Goal: Task Accomplishment & Management: Manage account settings

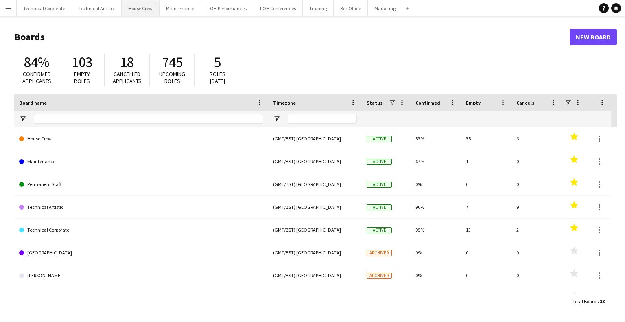
click at [128, 15] on button "House Crew Close" at bounding box center [141, 8] width 38 height 16
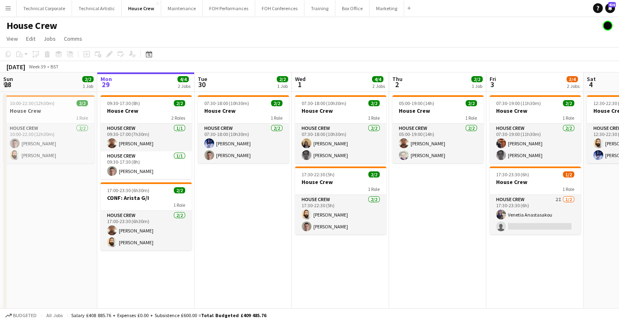
click at [158, 226] on app-calendar-viewport "Fri 26 2/2 1 Job Sat 27 2/2 1 Job Sun 28 2/2 1 Job Mon 29 4/4 2 Jobs Tue 30 2/2…" at bounding box center [309, 209] width 619 height 275
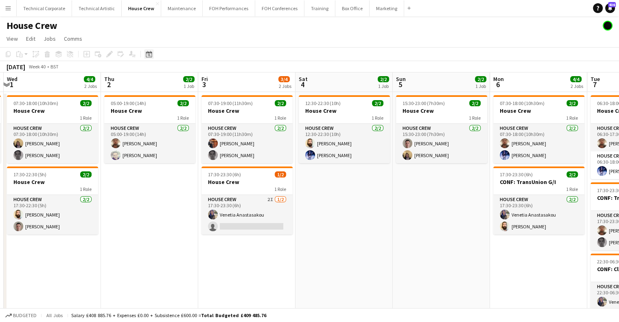
click at [153, 53] on div "Date picker" at bounding box center [149, 54] width 10 height 10
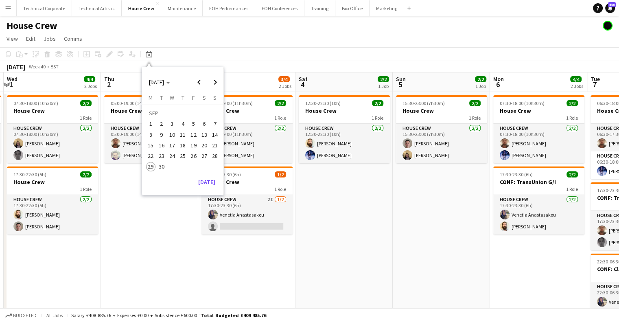
drag, startPoint x: 211, startPoint y: 84, endPoint x: 205, endPoint y: 92, distance: 9.5
click at [212, 84] on span "Next month" at bounding box center [215, 82] width 16 height 16
click at [169, 134] on span "8" at bounding box center [172, 135] width 10 height 10
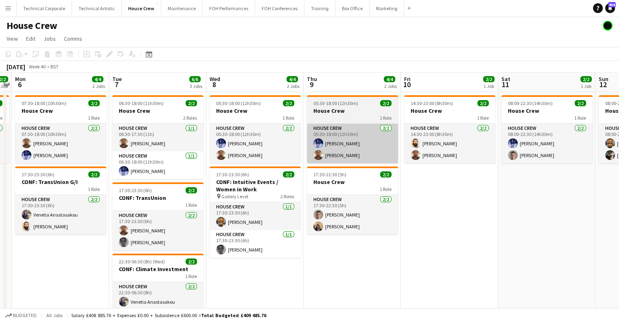
click at [324, 148] on app-card-role "House Crew 2/2 05:30-18:00 (12h30m) Ed Dampier Donnacha Mooney" at bounding box center [352, 143] width 91 height 39
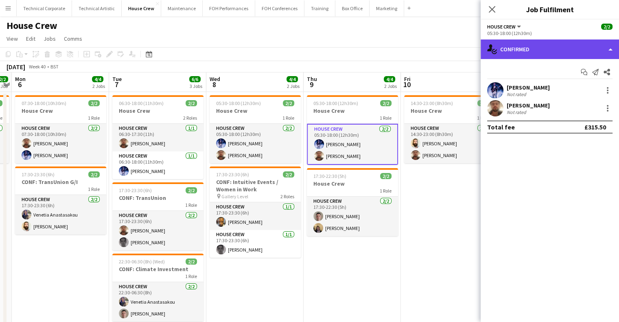
click at [528, 52] on div "single-neutral-actions-check-2 Confirmed" at bounding box center [550, 49] width 138 height 20
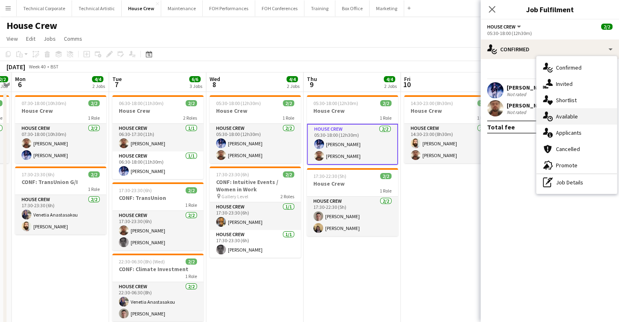
click at [561, 111] on div "single-neutral-actions-upload Available" at bounding box center [577, 116] width 81 height 16
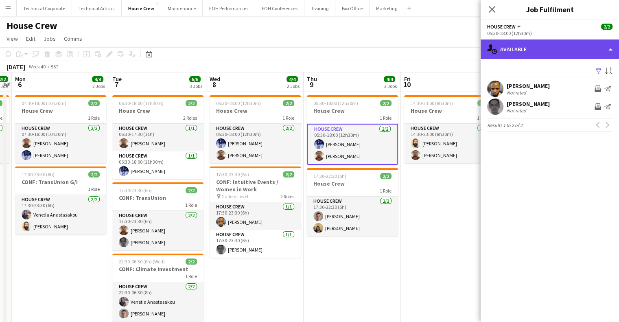
click at [546, 48] on div "single-neutral-actions-upload Available" at bounding box center [550, 49] width 138 height 20
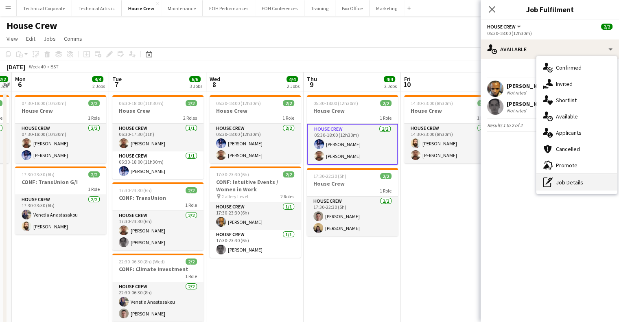
click at [569, 186] on div "pen-write Job Details" at bounding box center [577, 182] width 81 height 16
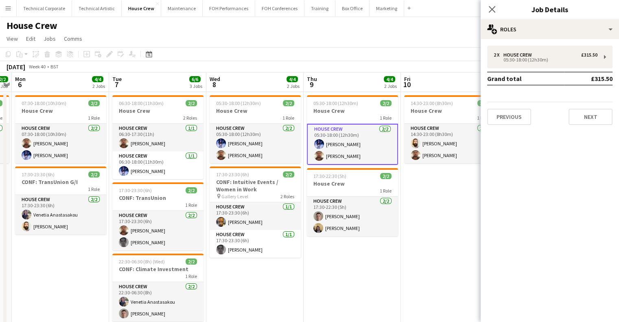
click at [393, 239] on app-date-cell "05:30-18:00 (12h30m) 2/2 House Crew 1 Role House Crew 2/2 05:30-18:00 (12h30m) …" at bounding box center [352, 219] width 97 height 255
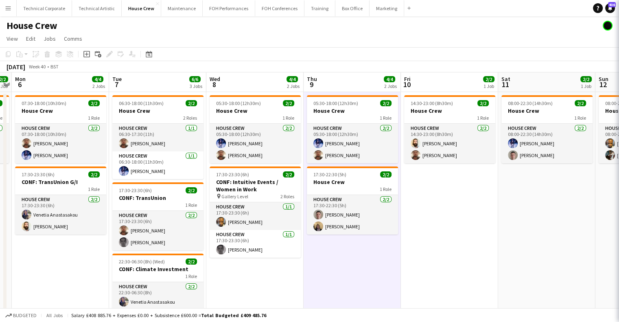
click at [393, 239] on app-date-cell "05:30-18:00 (12h30m) 2/2 House Crew 1 Role House Crew 2/2 05:30-18:00 (12h30m) …" at bounding box center [352, 219] width 97 height 255
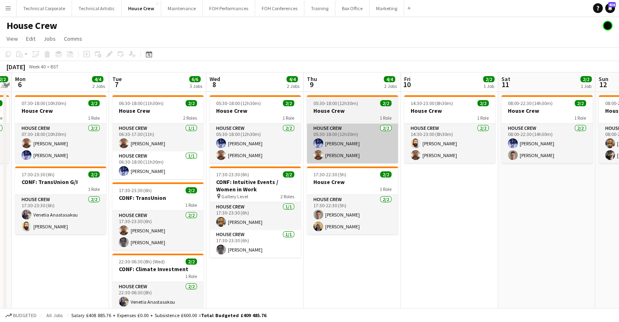
click at [326, 133] on app-card-role "House Crew 2/2 05:30-18:00 (12h30m) Ed Dampier Donnacha Mooney" at bounding box center [352, 143] width 91 height 39
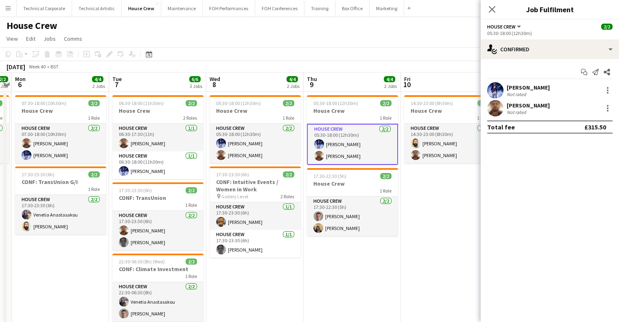
click at [534, 37] on app-options-switcher "House Crew All roles House Crew 2/2 05:30-18:00 (12h30m)" at bounding box center [550, 30] width 138 height 20
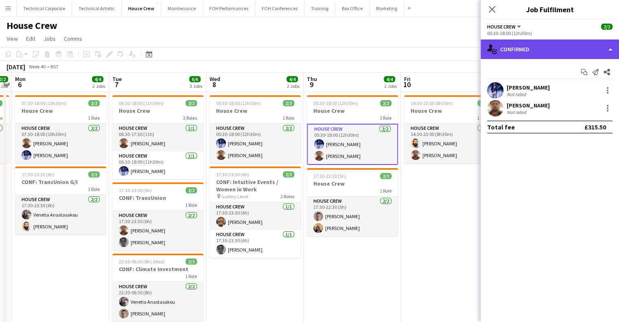
click at [536, 45] on div "single-neutral-actions-check-2 Confirmed" at bounding box center [550, 49] width 138 height 20
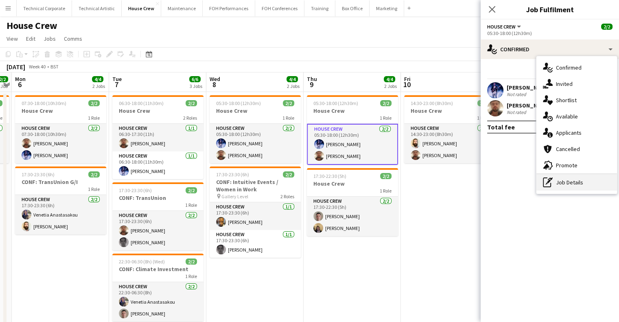
click at [572, 178] on div "pen-write Job Details" at bounding box center [577, 182] width 81 height 16
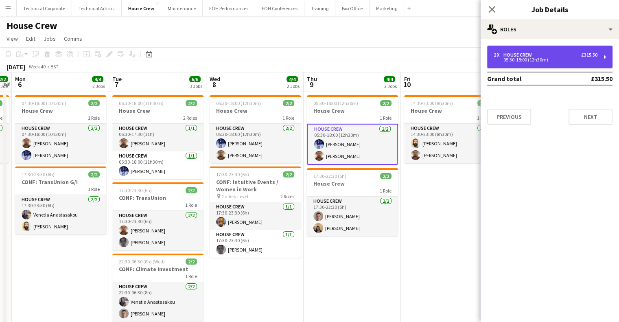
click at [559, 59] on div "05:30-18:00 (12h30m)" at bounding box center [546, 60] width 104 height 4
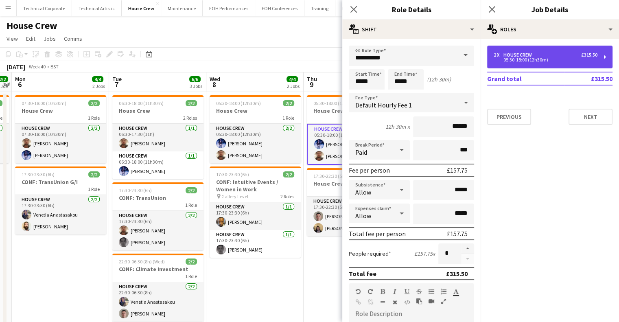
click at [559, 59] on div "05:30-18:00 (12h30m)" at bounding box center [546, 60] width 104 height 4
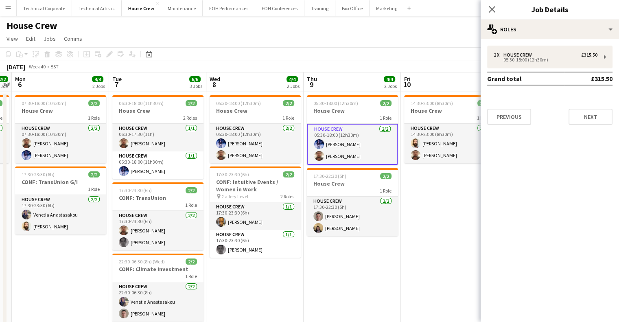
click at [349, 255] on app-date-cell "05:30-18:00 (12h30m) 2/2 House Crew 1 Role House Crew 2/2 05:30-18:00 (12h30m) …" at bounding box center [352, 219] width 97 height 255
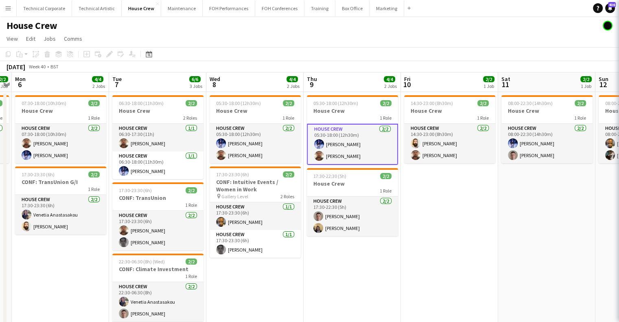
drag, startPoint x: 349, startPoint y: 255, endPoint x: 344, endPoint y: 260, distance: 7.3
click at [348, 255] on app-date-cell "05:30-18:00 (12h30m) 2/2 House Crew 1 Role House Crew 2/2 05:30-18:00 (12h30m) …" at bounding box center [352, 219] width 97 height 255
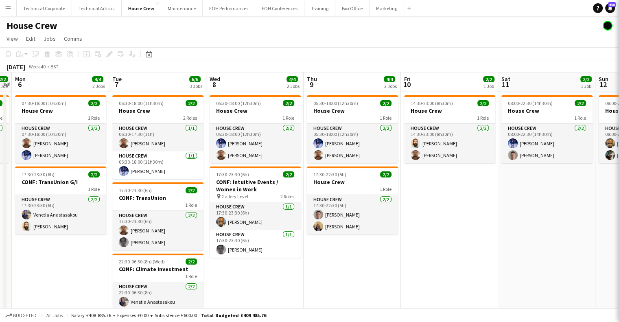
scroll to position [0, 281]
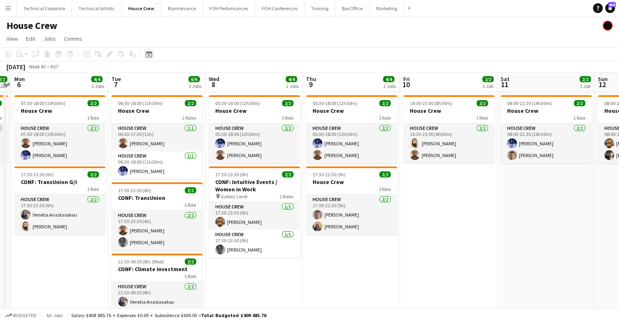
click at [148, 53] on icon at bounding box center [149, 54] width 6 height 7
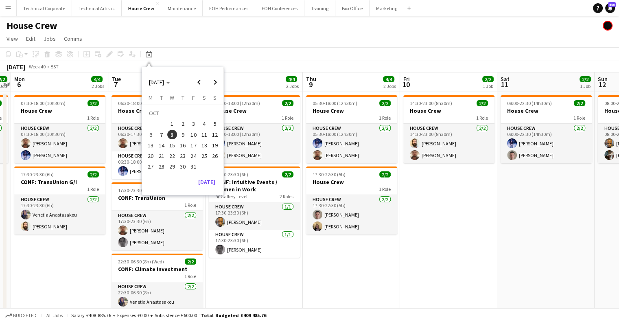
click at [182, 128] on button "2" at bounding box center [183, 123] width 11 height 11
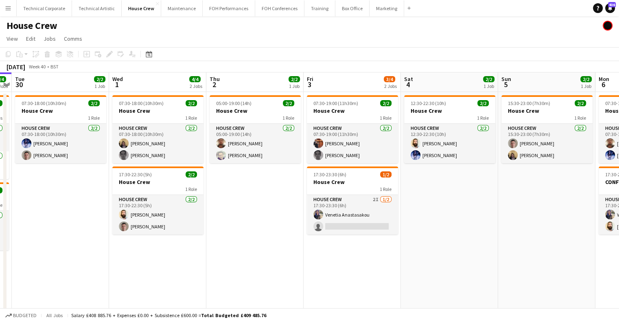
click at [156, 55] on app-toolbar "Copy Paste Paste Ctrl+V Paste with crew Ctrl+Shift+V Paste linked Job Delete Gr…" at bounding box center [309, 54] width 619 height 14
click at [154, 53] on div "Date picker OCT 2025 OCT 2025 Monday M Tuesday T Wednesday W Thursday T Friday …" at bounding box center [146, 54] width 18 height 10
click at [151, 53] on icon at bounding box center [149, 54] width 6 height 7
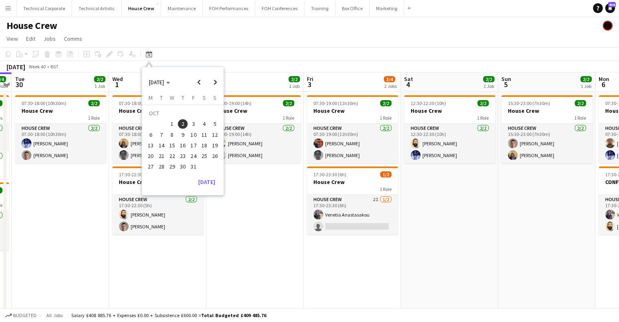
click at [180, 162] on span "30" at bounding box center [183, 167] width 10 height 10
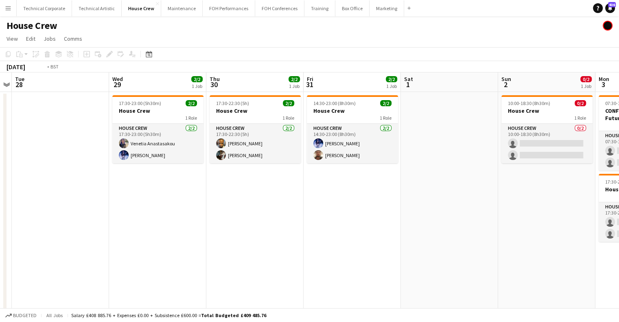
drag, startPoint x: 301, startPoint y: 163, endPoint x: 228, endPoint y: 175, distance: 73.8
click at [432, 171] on app-calendar-viewport "Sat 25 2/2 1 Job Sun 26 2/2 1 Job Mon 27 Tue 28 Wed 29 2/2 1 Job Thu 30 2/2 1 J…" at bounding box center [309, 209] width 619 height 275
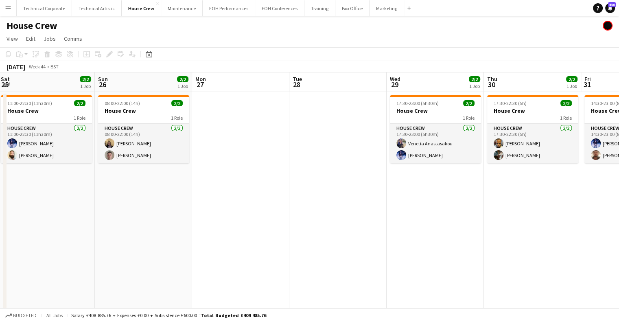
drag, startPoint x: 179, startPoint y: 175, endPoint x: 133, endPoint y: 176, distance: 46.0
click at [406, 175] on app-calendar-viewport "Thu 23 3/4 2 Jobs Fri 24 1/2 1 Job Sat 25 2/2 1 Job Sun 26 2/2 1 Job Mon 27 Tue…" at bounding box center [309, 209] width 619 height 275
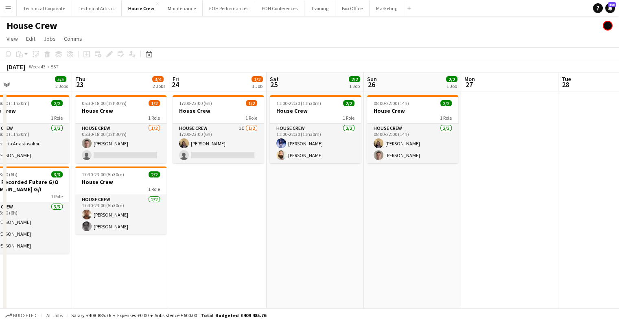
scroll to position [0, 214]
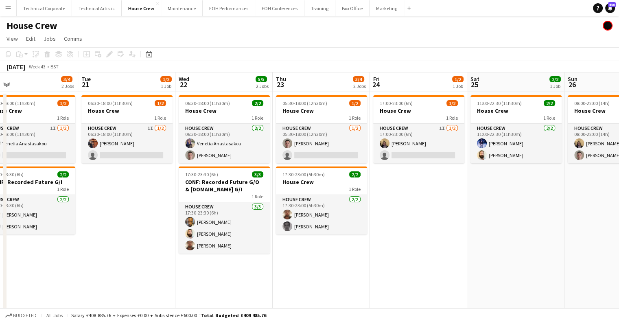
click at [364, 174] on app-calendar-viewport "Sat 18 2/4 1 Job Sun 19 2/2 1 Job Mon 20 3/4 2 Jobs Tue 21 1/2 1 Job Wed 22 5/5…" at bounding box center [309, 209] width 619 height 275
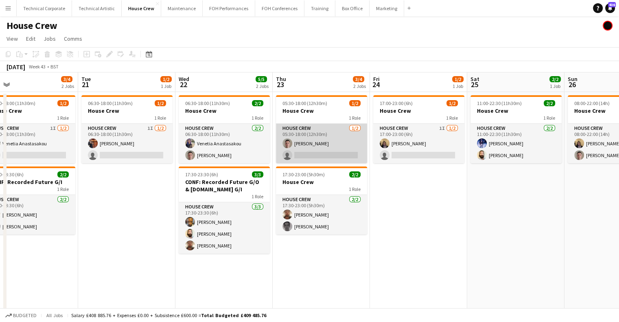
click at [334, 124] on app-card-role "House Crew 1/2 05:30-18:00 (12h30m) Robert Buckland single-neutral-actions" at bounding box center [321, 143] width 91 height 39
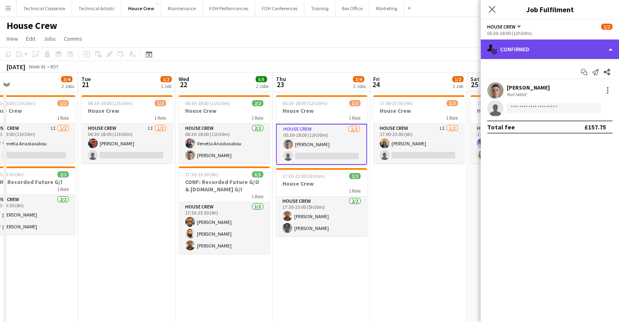
click at [564, 47] on div "single-neutral-actions-check-2 Confirmed" at bounding box center [550, 49] width 138 height 20
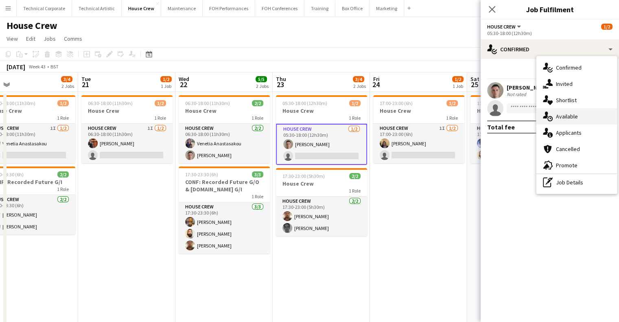
click at [568, 115] on span "Available" at bounding box center [567, 116] width 22 height 7
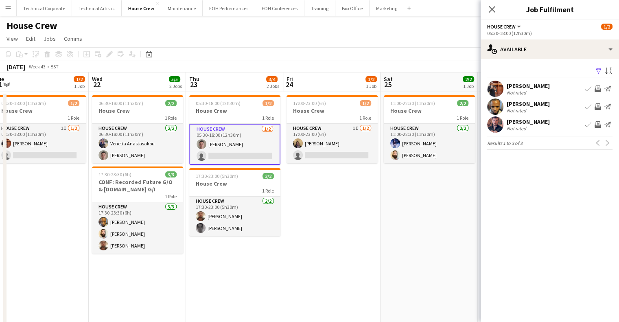
drag, startPoint x: 344, startPoint y: 212, endPoint x: 336, endPoint y: 213, distance: 7.4
click at [336, 213] on app-calendar-viewport "Sat 18 2/4 1 Job Sun 19 2/2 1 Job Mon 20 3/4 2 Jobs Tue 21 1/2 1 Job Wed 22 5/5…" at bounding box center [309, 209] width 619 height 275
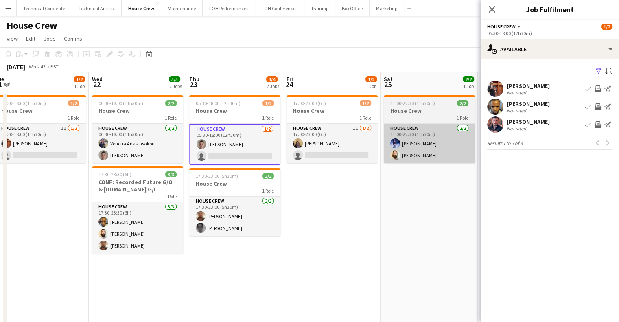
scroll to position [0, 303]
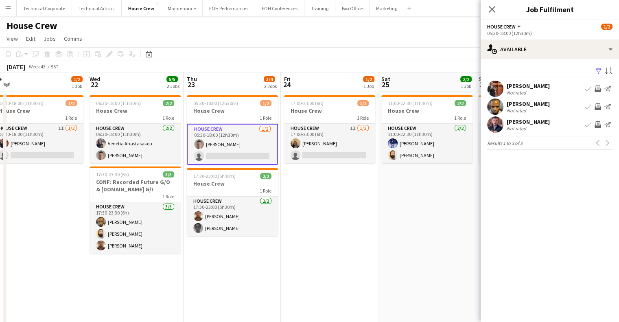
click at [600, 88] on app-icon "Invite crew" at bounding box center [598, 89] width 7 height 7
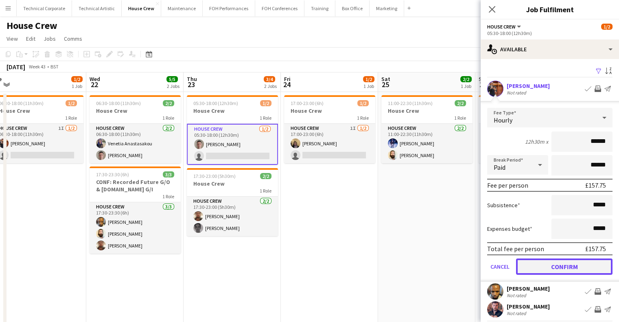
click at [550, 270] on button "Confirm" at bounding box center [564, 267] width 97 height 16
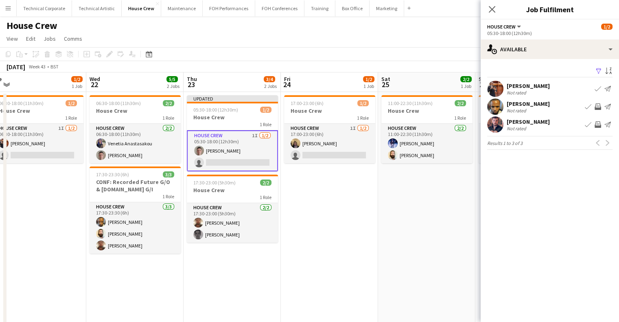
click at [346, 205] on app-date-cell "17:00-23:00 (6h) 1/2 House Crew 1 Role House Crew 1I 1/2 17:00-23:00 (6h) James…" at bounding box center [329, 219] width 97 height 255
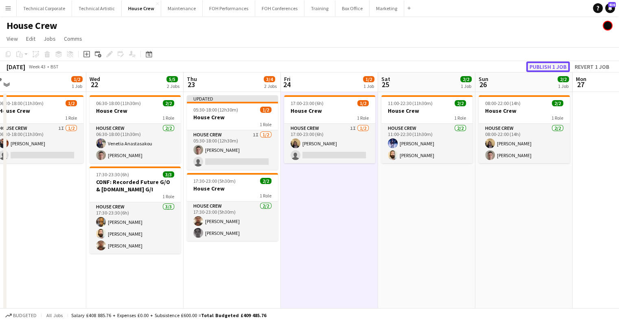
click at [535, 64] on button "Publish 1 job" at bounding box center [549, 66] width 44 height 11
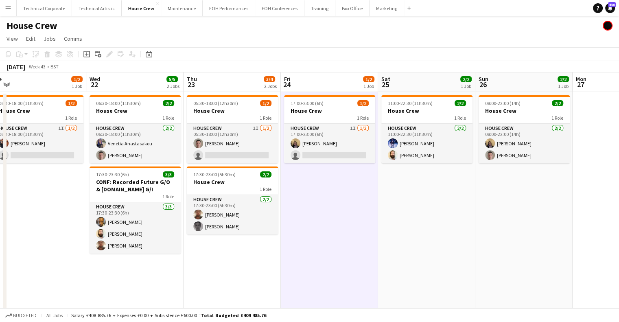
scroll to position [0, 239]
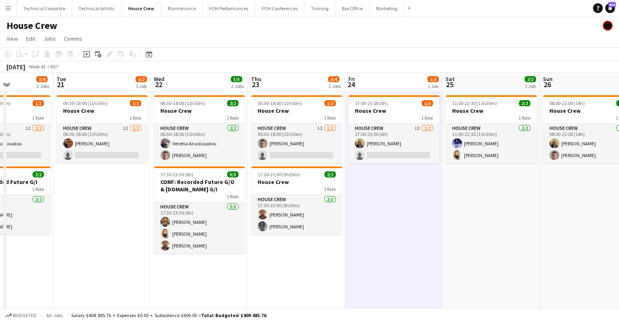
drag, startPoint x: 334, startPoint y: 181, endPoint x: 398, endPoint y: 201, distance: 67.4
click at [398, 201] on app-calendar-viewport "Sat 18 2/4 1 Job Sun 19 2/2 1 Job Mon 20 3/4 2 Jobs Tue 21 1/2 1 Job Wed 22 5/5…" at bounding box center [309, 209] width 619 height 275
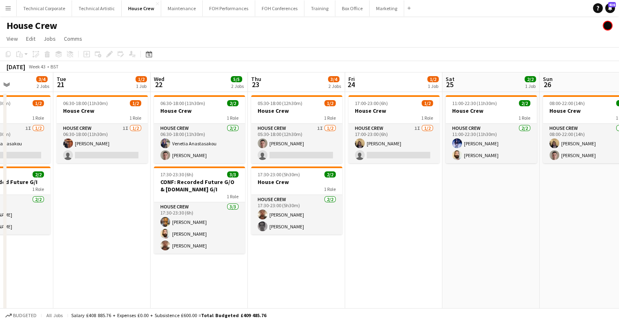
click at [147, 47] on app-toolbar "Copy Paste Paste Ctrl+V Paste with crew Ctrl+Shift+V Paste linked Job Delete Gr…" at bounding box center [309, 54] width 619 height 14
click at [153, 55] on div "Date picker" at bounding box center [149, 54] width 10 height 10
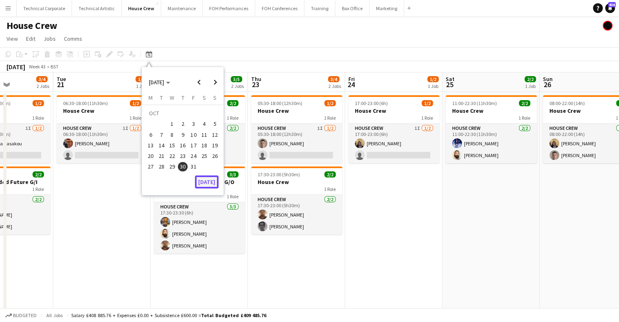
click at [214, 180] on button "[DATE]" at bounding box center [207, 182] width 24 height 13
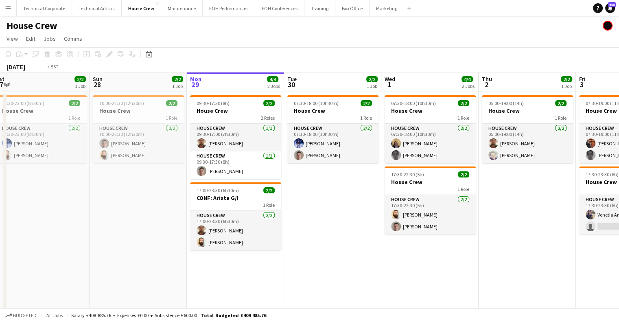
drag, startPoint x: 340, startPoint y: 223, endPoint x: 153, endPoint y: 224, distance: 187.7
click at [147, 224] on app-calendar-viewport "Wed 24 2/2 1 Job Thu 25 4/4 2 Jobs Fri 26 2/2 1 Job Sat 27 2/2 1 Job Sun 28 2/2…" at bounding box center [309, 209] width 619 height 275
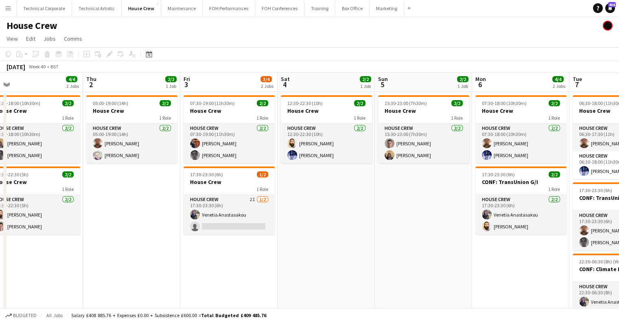
scroll to position [0, 272]
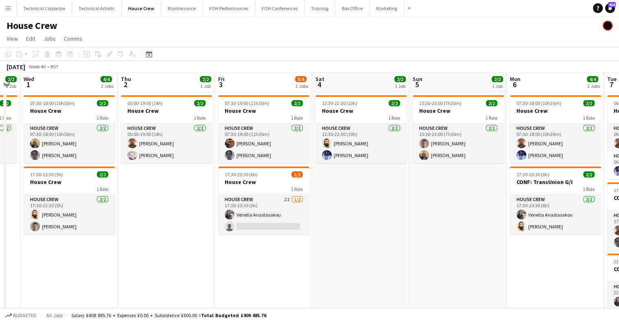
click at [186, 234] on app-calendar-viewport "Sun 28 2/2 1 Job Mon 29 4/4 2 Jobs Tue 30 2/2 1 Job Wed 1 4/4 2 Jobs Thu 2 2/2 …" at bounding box center [309, 209] width 619 height 275
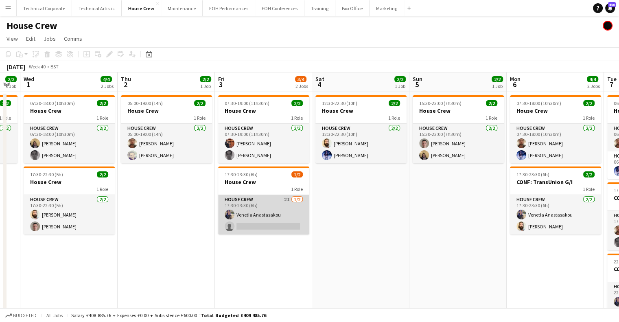
click at [269, 223] on app-card-role "House Crew 2I 1/2 17:30-23:30 (6h) Venetia Anastasakou single-neutral-actions" at bounding box center [263, 214] width 91 height 39
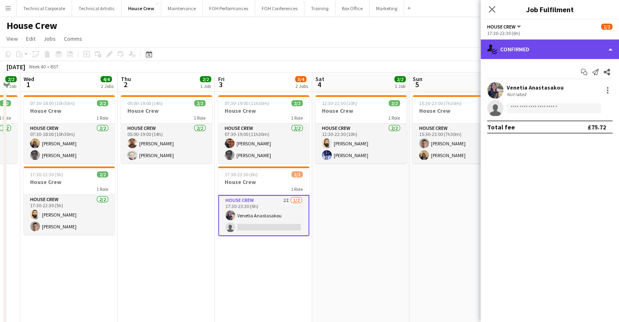
click at [542, 53] on div "single-neutral-actions-check-2 Confirmed" at bounding box center [550, 49] width 138 height 20
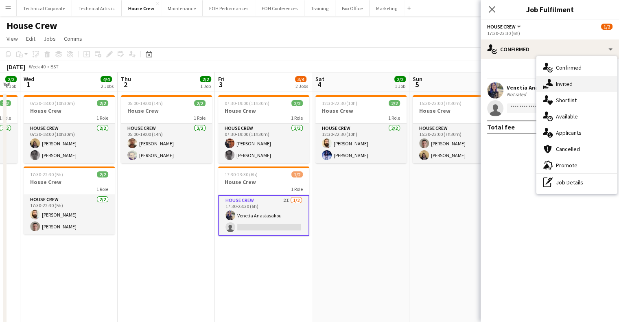
click at [570, 90] on div "single-neutral-actions-share-1 Invited" at bounding box center [577, 84] width 81 height 16
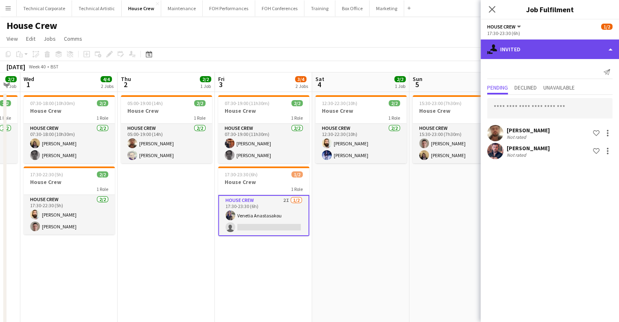
click at [555, 46] on div "single-neutral-actions-share-1 Invited" at bounding box center [550, 49] width 138 height 20
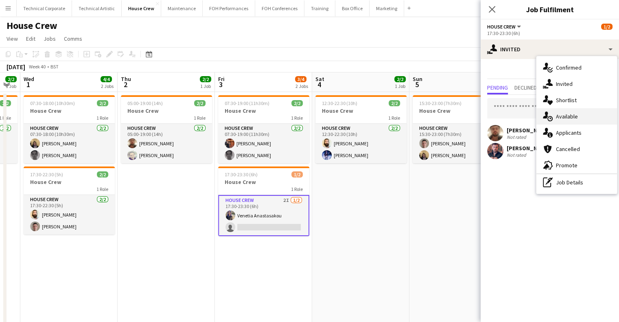
click at [574, 116] on span "Available" at bounding box center [567, 116] width 22 height 7
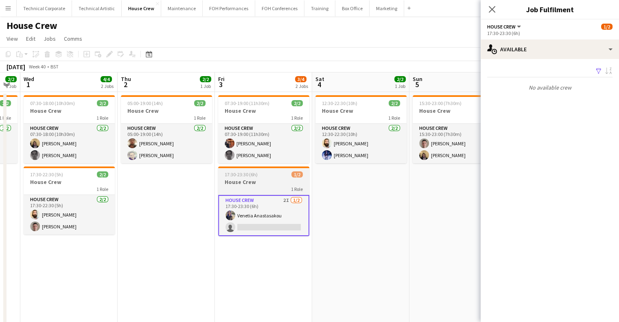
drag, startPoint x: 355, startPoint y: 232, endPoint x: 267, endPoint y: 224, distance: 88.7
click at [355, 233] on app-date-cell "12:30-22:30 (10h) 2/2 House Crew 1 Role House Crew 2/2 12:30-22:30 (10h) Justin…" at bounding box center [360, 219] width 97 height 255
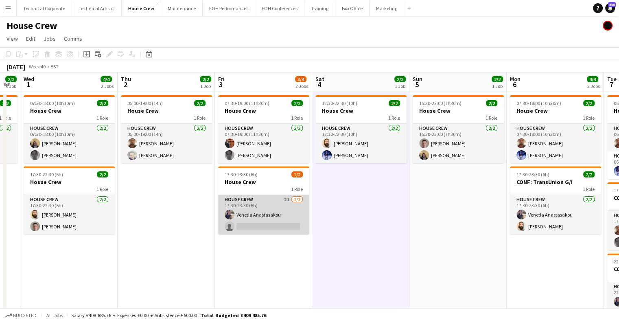
click at [267, 224] on app-card-role "House Crew 2I 1/2 17:30-23:30 (6h) Venetia Anastasakou single-neutral-actions" at bounding box center [263, 214] width 91 height 39
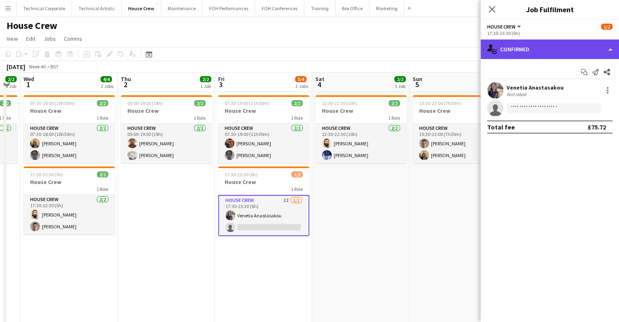
click at [521, 53] on div "single-neutral-actions-check-2 Confirmed" at bounding box center [550, 49] width 138 height 20
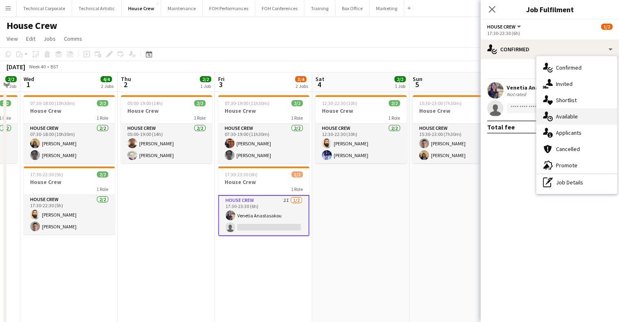
click at [570, 114] on span "Available" at bounding box center [567, 116] width 22 height 7
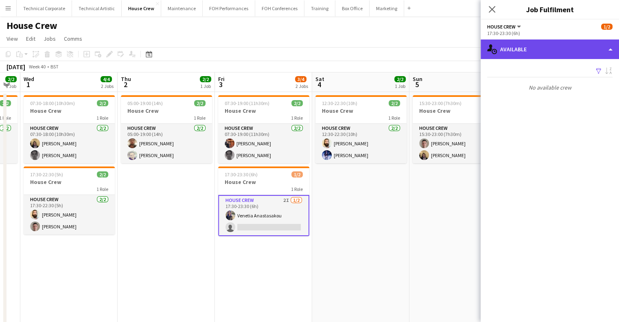
click at [557, 55] on div "single-neutral-actions-upload Available" at bounding box center [550, 49] width 138 height 20
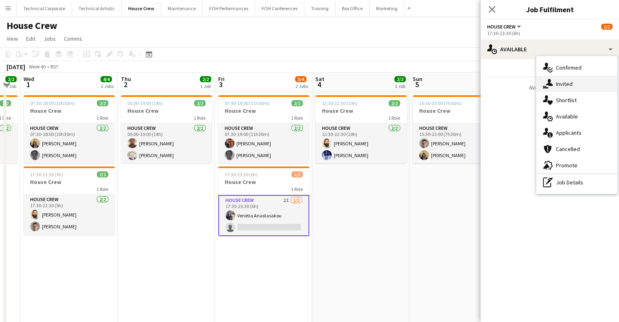
click at [575, 88] on div "single-neutral-actions-share-1 Invited" at bounding box center [577, 84] width 81 height 16
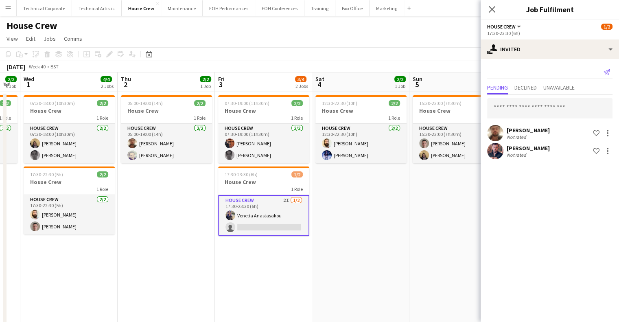
click at [609, 70] on icon at bounding box center [607, 72] width 7 height 6
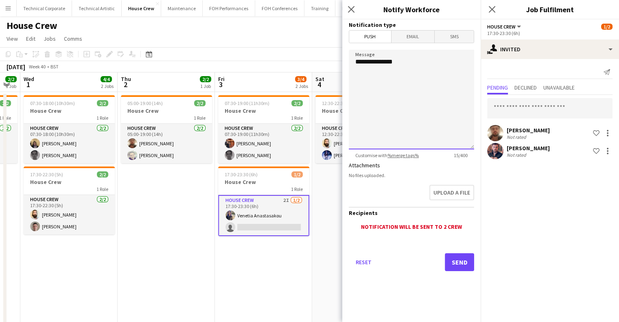
drag, startPoint x: 406, startPoint y: 66, endPoint x: 269, endPoint y: 66, distance: 136.4
click at [269, 66] on body "Menu Boards Boards Boards All jobs Status Workforce Workforce My Workforce Recr…" at bounding box center [309, 180] width 619 height 361
type textarea "**********"
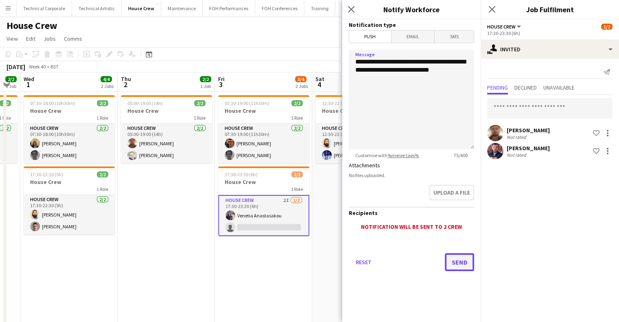
click at [458, 259] on button "Send" at bounding box center [459, 262] width 29 height 18
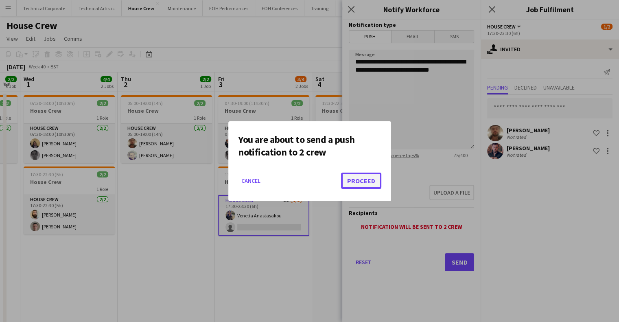
click at [344, 175] on button "Proceed" at bounding box center [361, 181] width 40 height 16
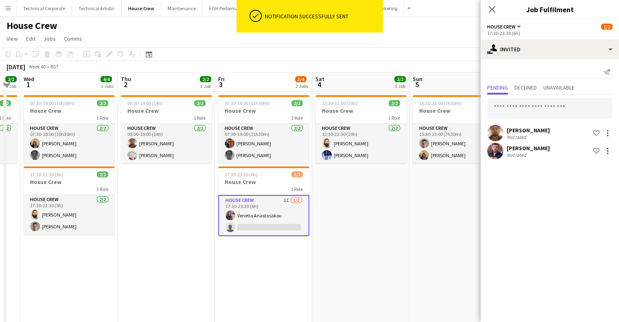
click at [353, 228] on app-date-cell "12:30-22:30 (10h) 2/2 House Crew 1 Role House Crew 2/2 12:30-22:30 (10h) Justin…" at bounding box center [360, 219] width 97 height 255
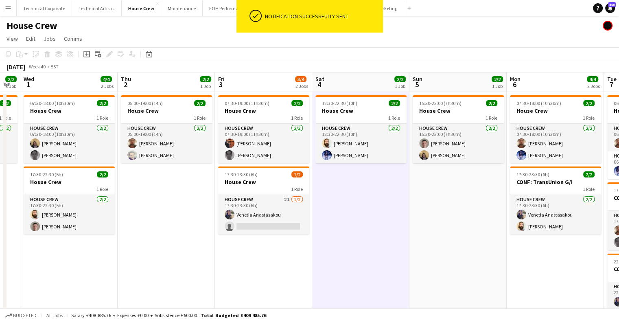
click at [348, 232] on app-date-cell "12:30-22:30 (10h) 2/2 House Crew 1 Role House Crew 2/2 12:30-22:30 (10h) Justin…" at bounding box center [360, 219] width 97 height 255
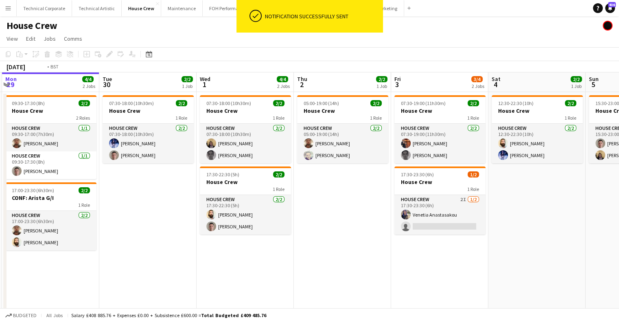
drag, startPoint x: 240, startPoint y: 263, endPoint x: 306, endPoint y: 259, distance: 66.1
click at [415, 265] on app-calendar-viewport "Sat 27 2/2 1 Job Sun 28 2/2 1 Job Mon 29 4/4 2 Jobs Tue 30 2/2 1 Job Wed 1 4/4 …" at bounding box center [309, 209] width 619 height 275
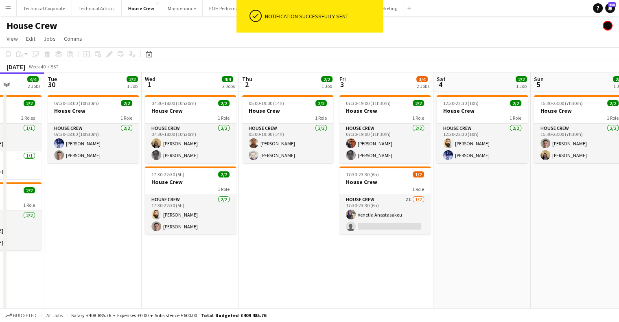
drag, startPoint x: 373, startPoint y: 258, endPoint x: 325, endPoint y: 265, distance: 48.1
click at [320, 261] on app-calendar-viewport "Sat 27 2/2 1 Job Sun 28 2/2 1 Job Mon 29 4/4 2 Jobs Tue 30 2/2 1 Job Wed 1 4/4 …" at bounding box center [309, 209] width 619 height 275
drag, startPoint x: 295, startPoint y: 292, endPoint x: 252, endPoint y: 298, distance: 43.1
click at [246, 295] on app-calendar-viewport "Sat 27 2/2 1 Job Sun 28 2/2 1 Job Mon 29 4/4 2 Jobs Tue 30 2/2 1 Job Wed 1 4/4 …" at bounding box center [309, 209] width 619 height 275
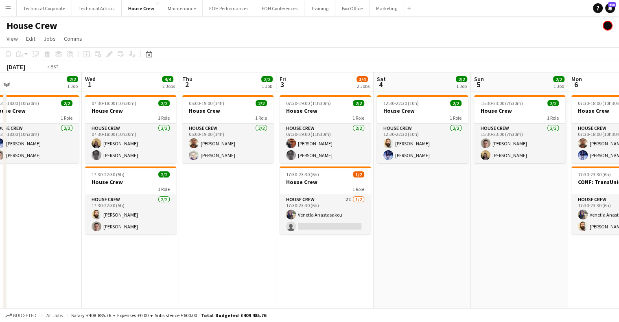
drag, startPoint x: 454, startPoint y: 211, endPoint x: 463, endPoint y: 211, distance: 9.0
click at [463, 211] on app-calendar-viewport "Sat 27 2/2 1 Job Sun 28 2/2 1 Job Mon 29 4/4 2 Jobs Tue 30 2/2 1 Job Wed 1 4/4 …" at bounding box center [309, 209] width 619 height 275
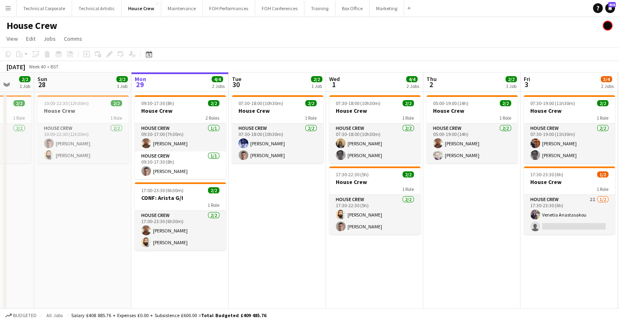
drag, startPoint x: 402, startPoint y: 222, endPoint x: 464, endPoint y: 228, distance: 62.5
click at [466, 227] on app-calendar-viewport "Thu 25 4/4 2 Jobs Fri 26 2/2 1 Job Sat 27 2/2 1 Job Sun 28 2/2 1 Job Mon 29 4/4…" at bounding box center [309, 209] width 619 height 275
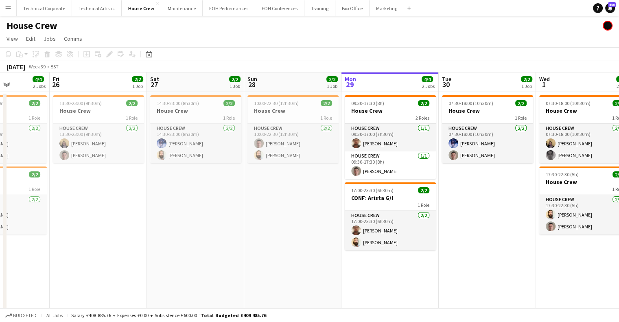
scroll to position [0, 309]
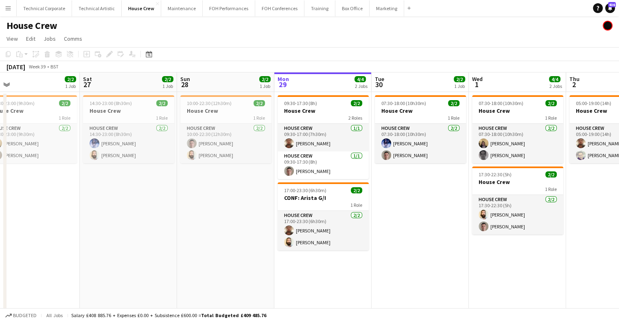
drag, startPoint x: 307, startPoint y: 229, endPoint x: 244, endPoint y: 231, distance: 63.6
click at [244, 231] on app-calendar-viewport "Tue 23 2/2 1 Job Wed 24 2/2 1 Job Thu 25 4/4 2 Jobs Fri 26 2/2 1 Job Sat 27 2/2…" at bounding box center [309, 209] width 619 height 275
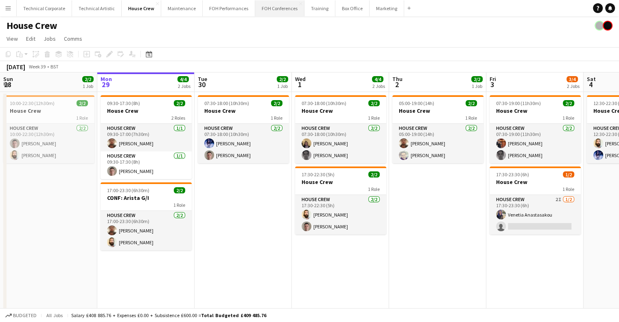
click at [270, 12] on button "FOH Conferences Close" at bounding box center [279, 8] width 49 height 16
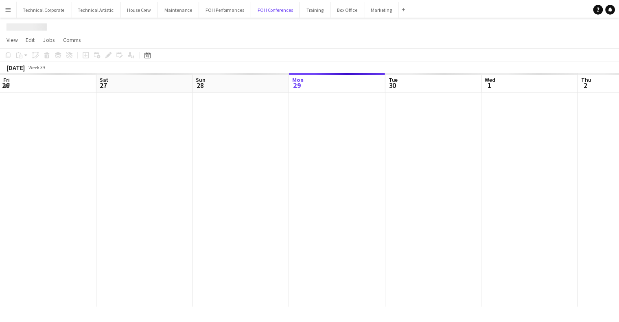
scroll to position [0, 195]
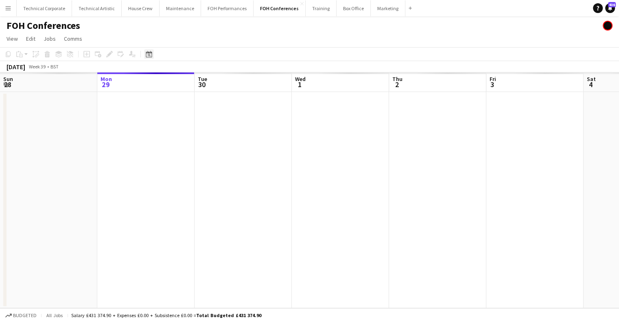
click at [145, 53] on div "Date picker" at bounding box center [149, 54] width 10 height 10
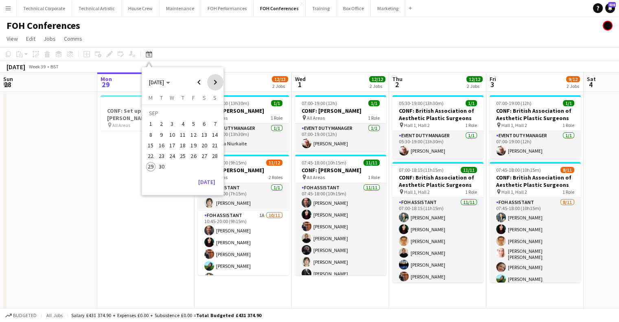
click at [212, 79] on span "Next month" at bounding box center [215, 82] width 16 height 16
click at [174, 138] on span "8" at bounding box center [172, 135] width 10 height 10
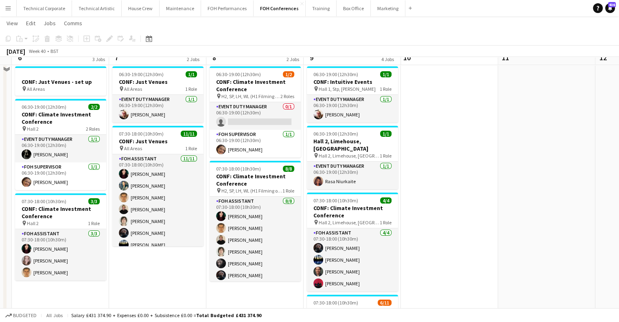
scroll to position [0, 0]
